Goal: Book appointment/travel/reservation

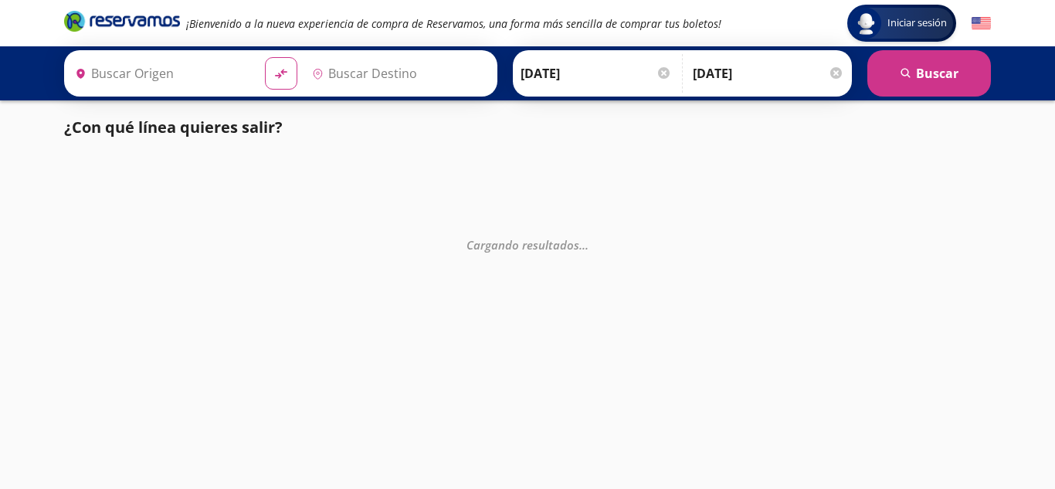
type input "[GEOGRAPHIC_DATA][PERSON_NAME], [GEOGRAPHIC_DATA]"
type input "Ecatepec, [GEOGRAPHIC_DATA]"
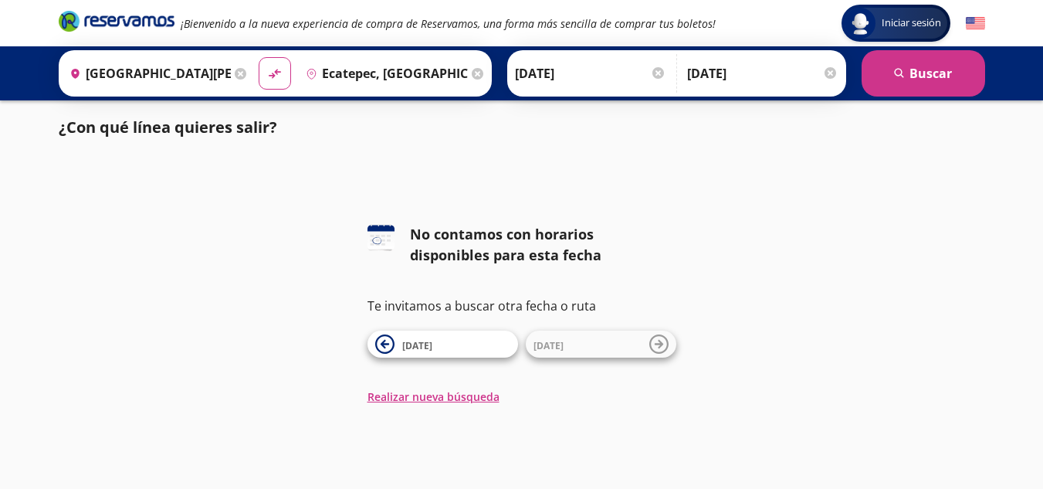
scroll to position [1, 0]
click at [378, 341] on icon at bounding box center [384, 343] width 19 height 19
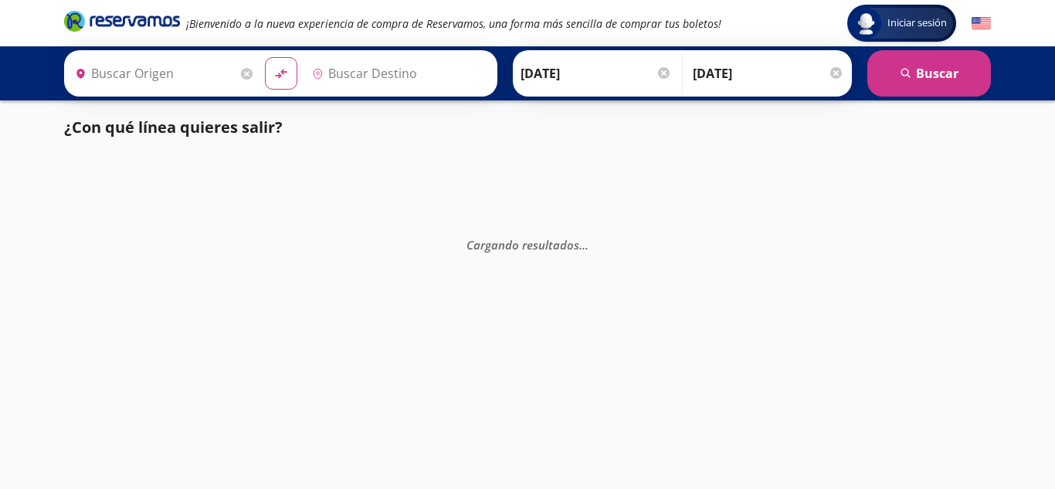
type input "[GEOGRAPHIC_DATA][PERSON_NAME], [GEOGRAPHIC_DATA]"
type input "Ecatepec, [GEOGRAPHIC_DATA]"
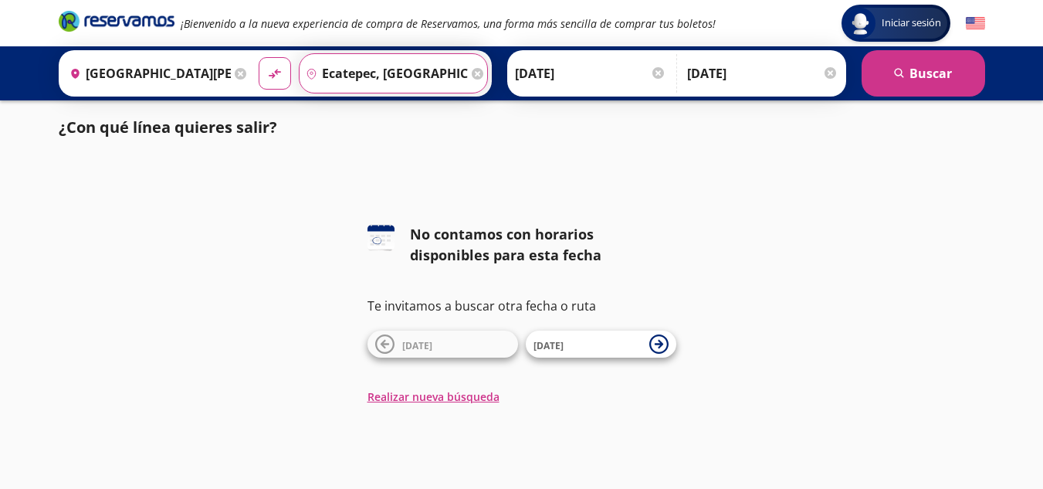
click at [356, 63] on input "Ecatepec, [GEOGRAPHIC_DATA]" at bounding box center [384, 73] width 168 height 39
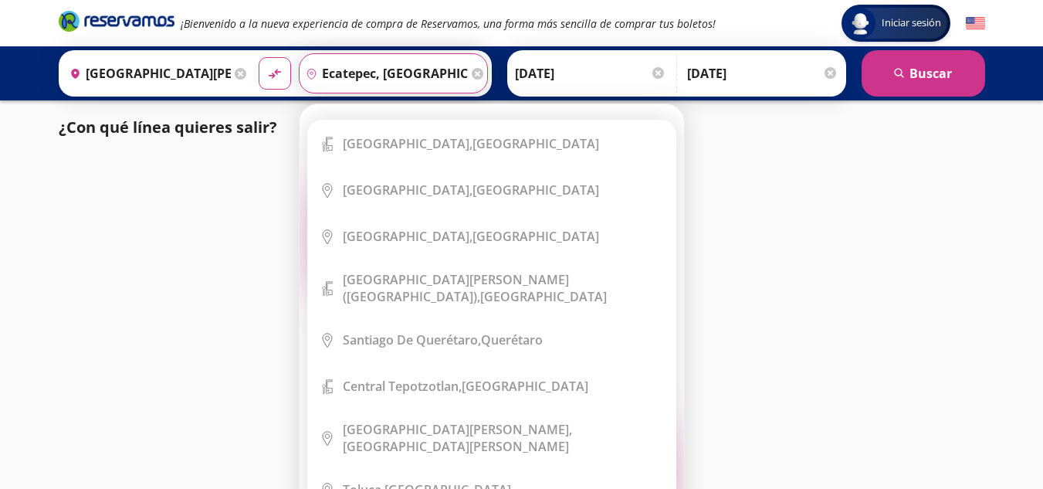
click at [472, 76] on icon at bounding box center [478, 74] width 12 height 12
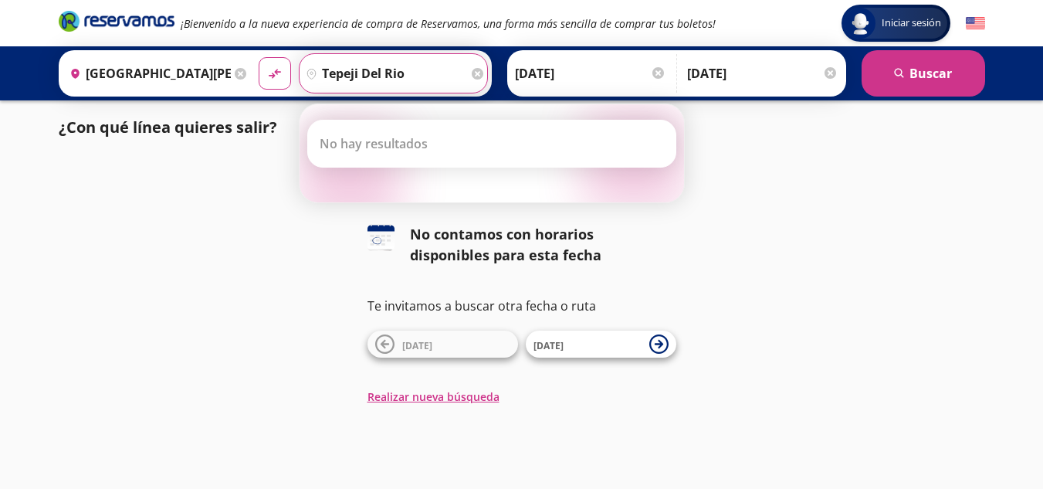
type input "tepeji del rio"
click at [259, 57] on button "material-symbols:compare-arrows-rounded" at bounding box center [275, 73] width 32 height 32
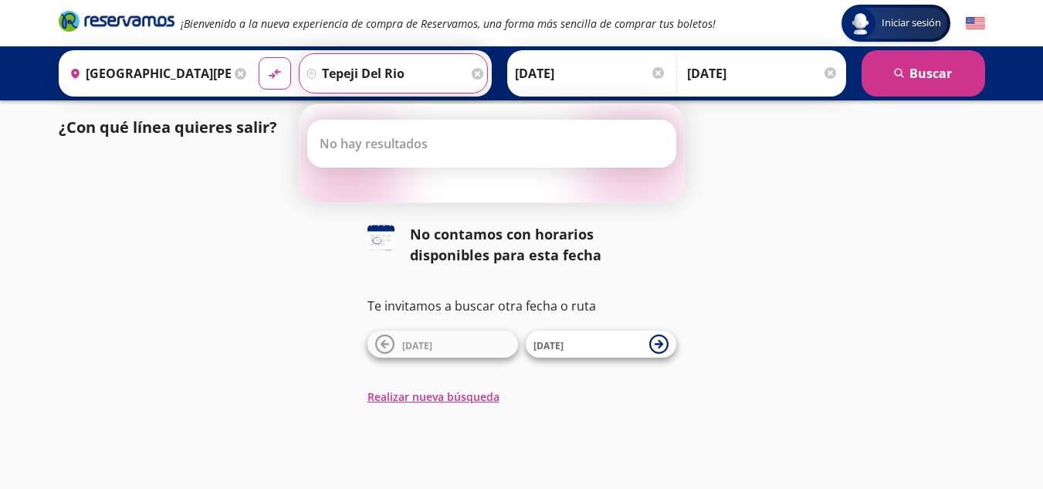
click at [259, 57] on button "material-symbols:compare-arrows-rounded" at bounding box center [275, 73] width 32 height 32
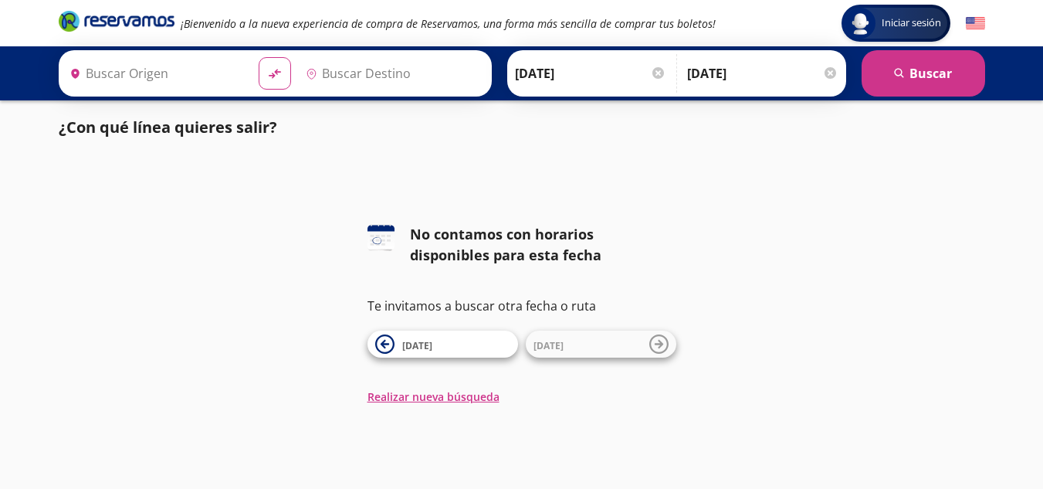
type input "[GEOGRAPHIC_DATA][PERSON_NAME], [GEOGRAPHIC_DATA]"
type input "Ecatepec, [GEOGRAPHIC_DATA]"
